Goal: Information Seeking & Learning: Learn about a topic

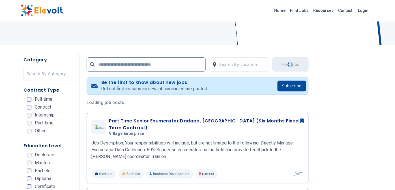
scroll to position [85, 0]
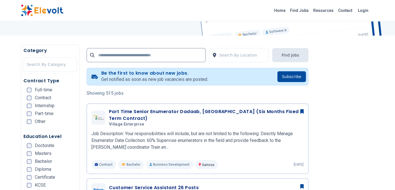
click at [31, 105] on div "Internship" at bounding box center [41, 106] width 28 height 5
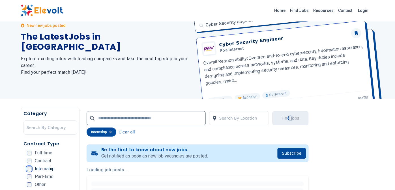
scroll to position [57, 0]
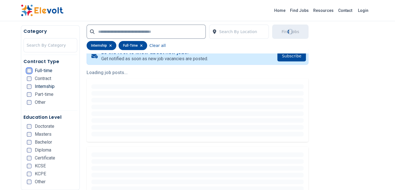
scroll to position [141, 0]
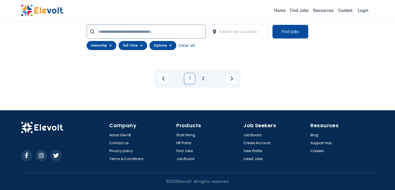
scroll to position [1302, 0]
click at [205, 80] on link "2" at bounding box center [203, 78] width 11 height 11
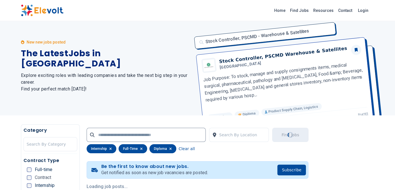
scroll to position [0, 0]
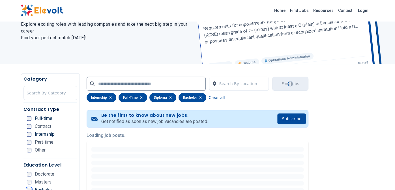
scroll to position [57, 0]
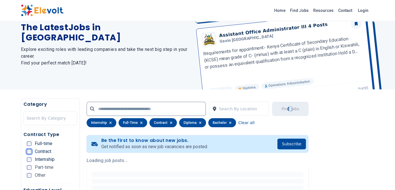
scroll to position [113, 0]
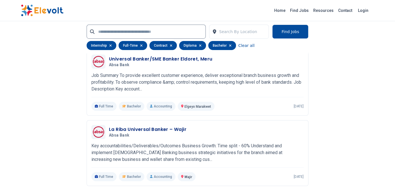
scroll to position [1218, 0]
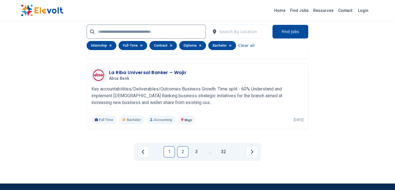
click at [182, 158] on link "2" at bounding box center [182, 151] width 11 height 11
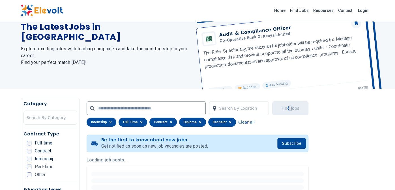
scroll to position [0, 0]
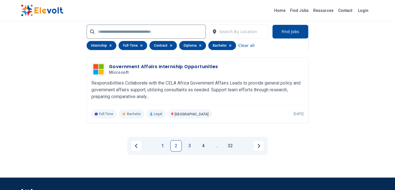
scroll to position [1274, 0]
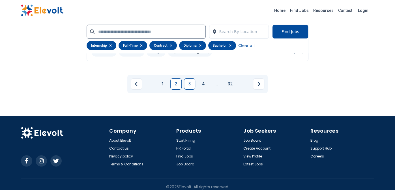
click at [193, 90] on link "3" at bounding box center [189, 83] width 11 height 11
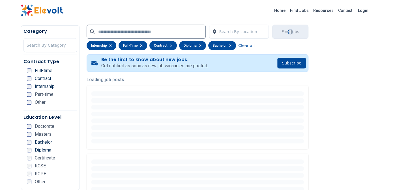
scroll to position [113, 0]
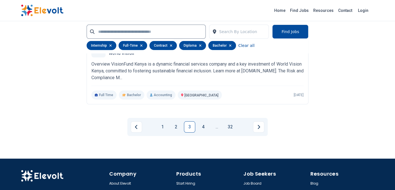
scroll to position [1246, 0]
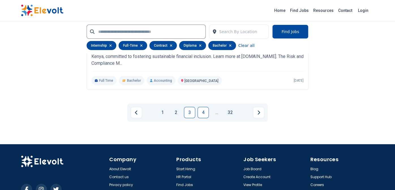
click at [205, 118] on link "4" at bounding box center [203, 112] width 11 height 11
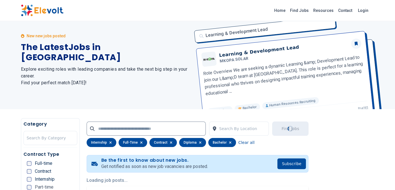
scroll to position [0, 0]
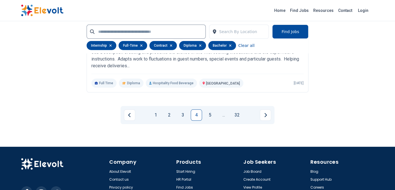
scroll to position [1246, 0]
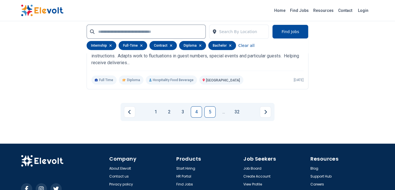
click at [208, 118] on link "5" at bounding box center [209, 111] width 11 height 11
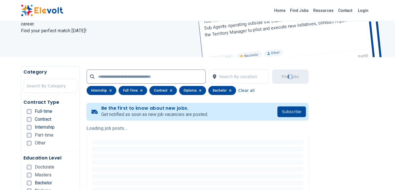
scroll to position [0, 0]
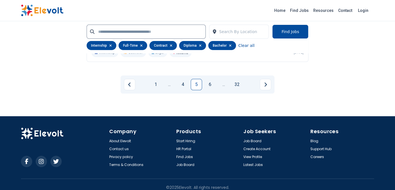
scroll to position [1274, 0]
